Goal: Task Accomplishment & Management: Complete application form

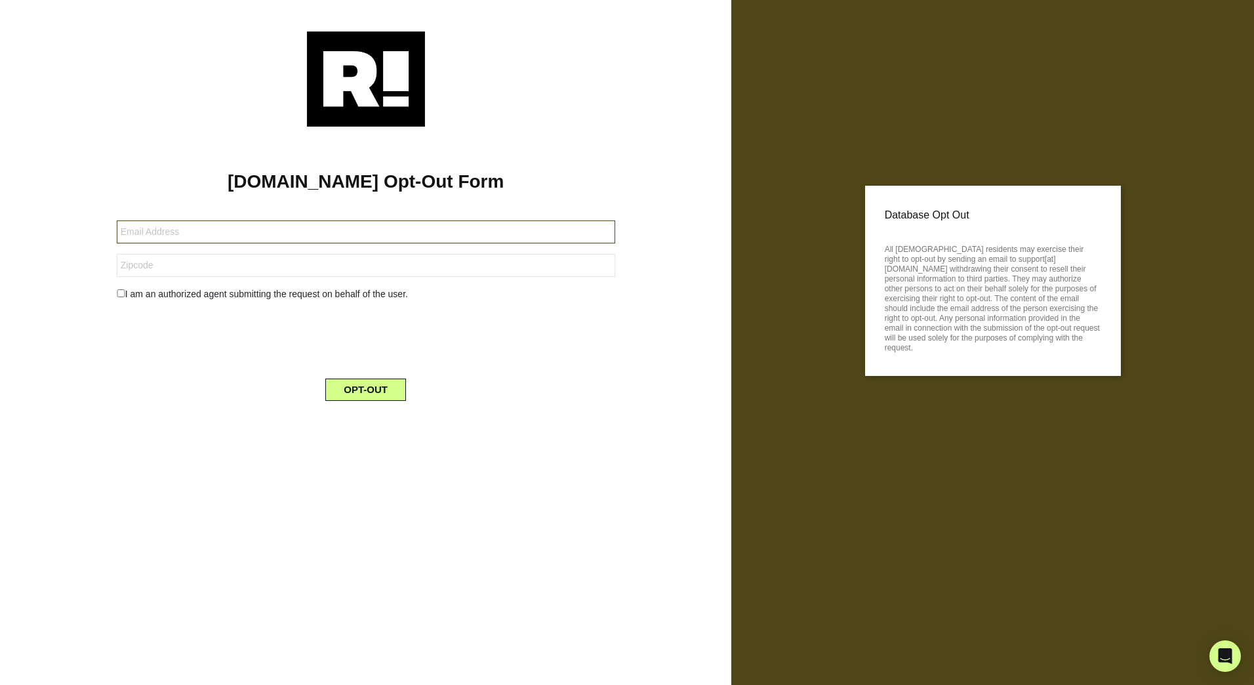
click at [243, 228] on input "text" at bounding box center [366, 231] width 498 height 23
type input "[PERSON_NAME][EMAIL_ADDRESS][PERSON_NAME][DOMAIN_NAME]"
click at [249, 266] on input "text" at bounding box center [366, 265] width 498 height 23
type input "33566"
click at [121, 287] on div "I am an authorized agent submitting the request on behalf of the user." at bounding box center [366, 294] width 518 height 14
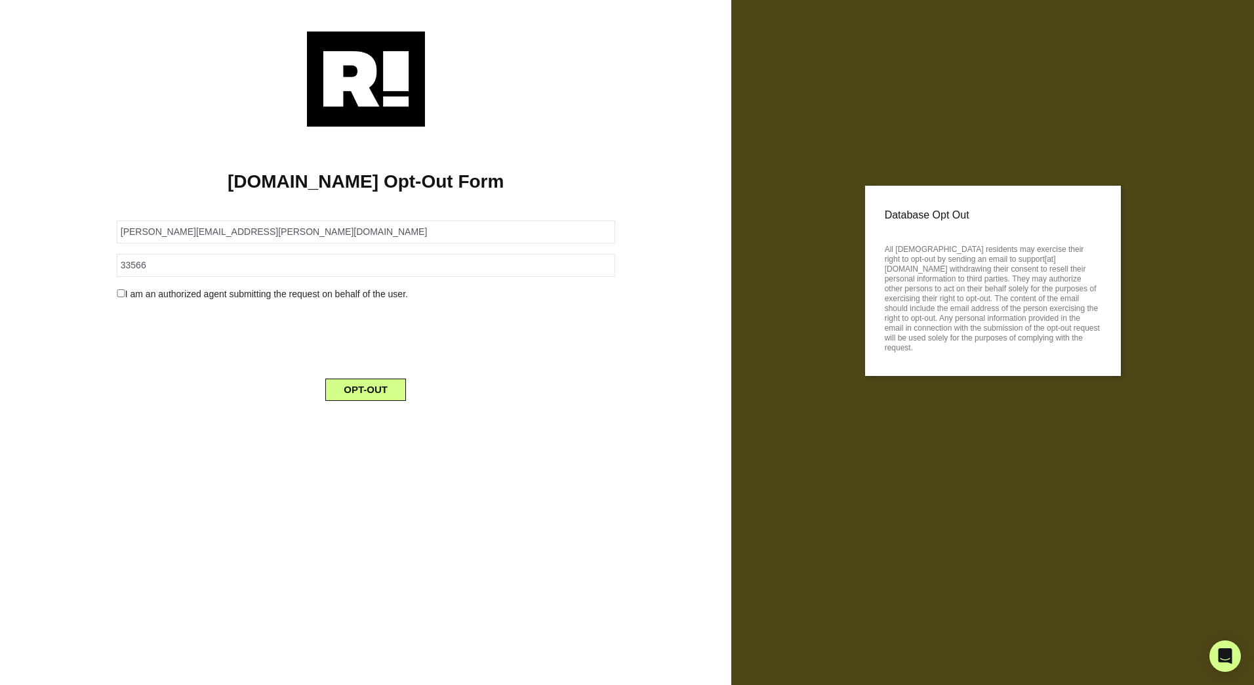
click at [117, 290] on input "checkbox" at bounding box center [121, 293] width 9 height 8
click at [119, 295] on input "checkbox" at bounding box center [121, 293] width 9 height 8
checkbox input "false"
click at [369, 388] on button "OPT-OUT" at bounding box center [365, 389] width 81 height 22
